Goal: Find specific page/section: Find specific page/section

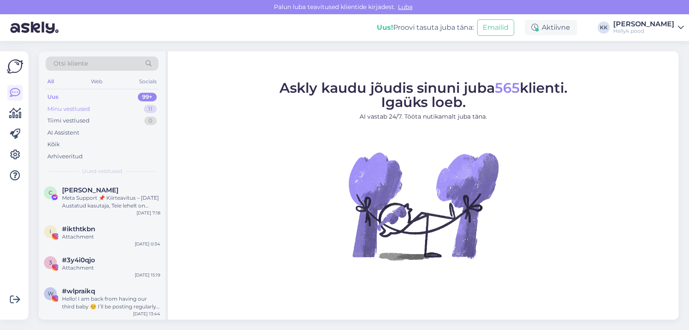
click at [86, 107] on div "Minu vestlused" at bounding box center [68, 109] width 43 height 9
